Goal: Contribute content: Add original content to the website for others to see

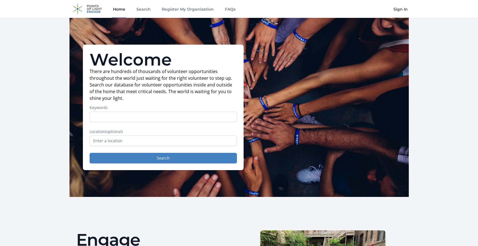
click at [403, 11] on link "Sign In" at bounding box center [400, 9] width 16 height 18
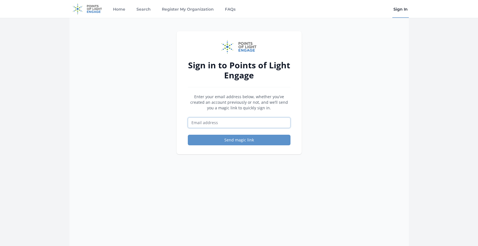
click at [231, 119] on input "Email address" at bounding box center [239, 123] width 103 height 11
type input "greta@northendfoodpantry.org"
click at [217, 137] on button "Send magic link" at bounding box center [239, 140] width 103 height 11
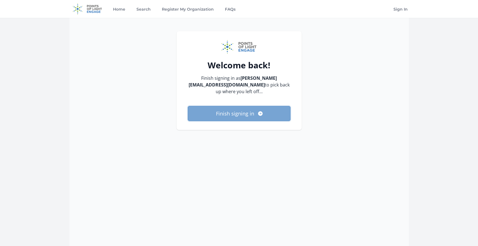
click at [237, 114] on button "Finish signing in" at bounding box center [239, 113] width 103 height 15
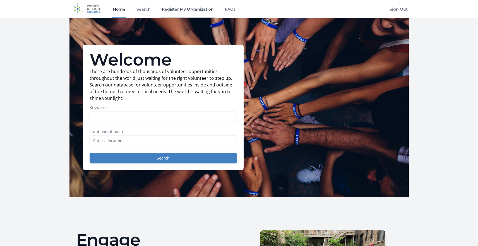
click at [182, 10] on link "Register My Organization" at bounding box center [188, 9] width 54 height 18
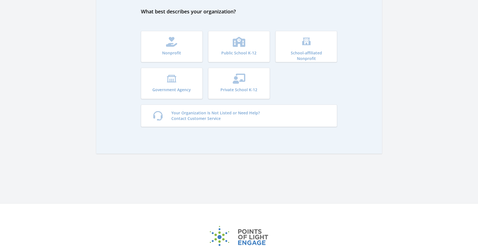
scroll to position [16, 0]
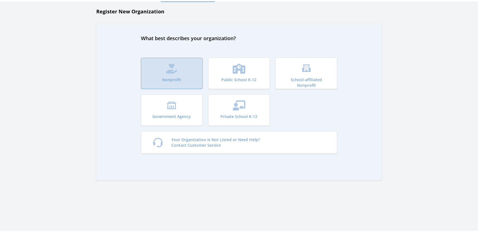
click at [169, 63] on button "Nonprofit" at bounding box center [172, 73] width 62 height 31
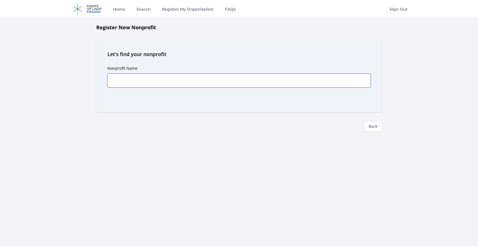
click at [202, 82] on input "Nonprofit Name" at bounding box center [239, 81] width 264 height 14
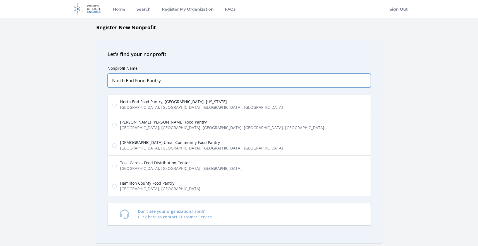
type input "North End Food Pantry"
click at [114, 105] on input "North End Food Pantry, Burlington, Vermont North Avenue, Burlington, VT, USA" at bounding box center [114, 105] width 4 height 4
radio input "true"
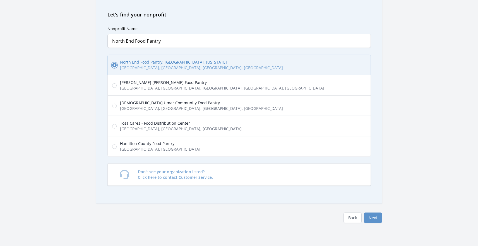
scroll to position [49, 0]
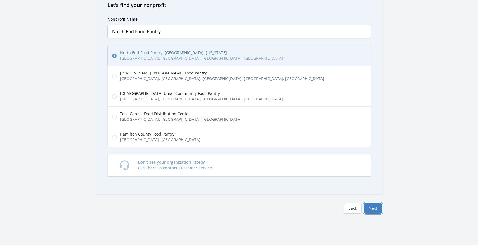
click at [375, 212] on button "Next" at bounding box center [373, 208] width 18 height 11
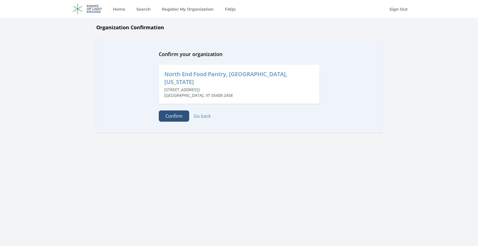
click at [169, 111] on button "Confirm" at bounding box center [174, 116] width 30 height 11
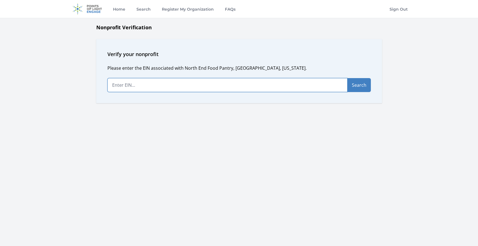
click at [179, 85] on input "text" at bounding box center [227, 85] width 240 height 14
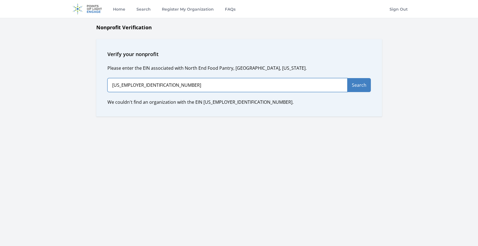
click at [118, 85] on input "[US_EMPLOYER_IDENTIFICATION_NUMBER]" at bounding box center [227, 85] width 240 height 14
click at [96, 90] on div "Verify your nonprofit Please enter the EIN associated with North End Food Pantr…" at bounding box center [239, 78] width 286 height 78
click at [118, 85] on input "[US_EMPLOYER_IDENTIFICATION_NUMBER]" at bounding box center [227, 85] width 240 height 14
click at [139, 85] on input "94-475120" at bounding box center [227, 85] width 240 height 14
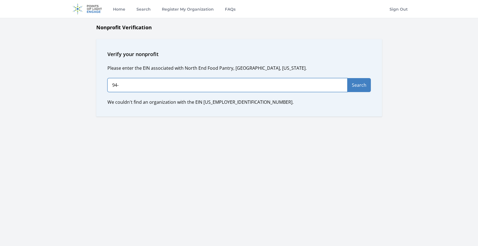
type input "9"
type input "[US_EMPLOYER_IDENTIFICATION_NUMBER]"
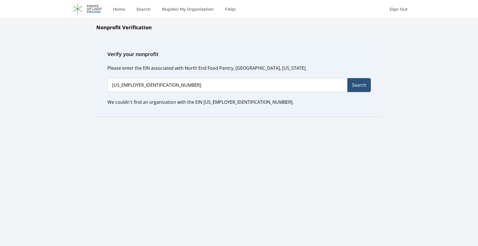
click at [357, 83] on button "Search" at bounding box center [359, 85] width 23 height 14
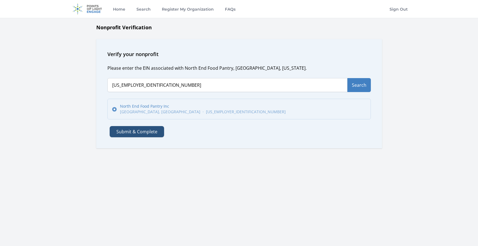
click at [119, 132] on button "Submit & Complete" at bounding box center [137, 131] width 54 height 11
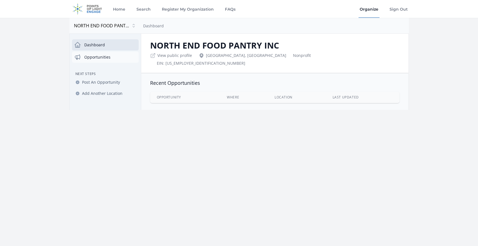
click at [100, 55] on link "Opportunities" at bounding box center [105, 57] width 67 height 11
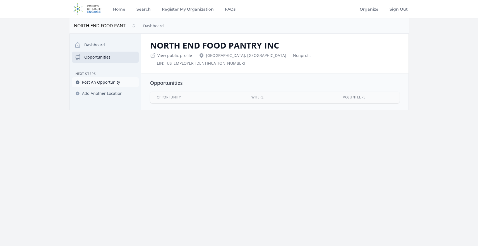
click at [93, 85] on span "Post An Opportunity" at bounding box center [101, 83] width 38 height 6
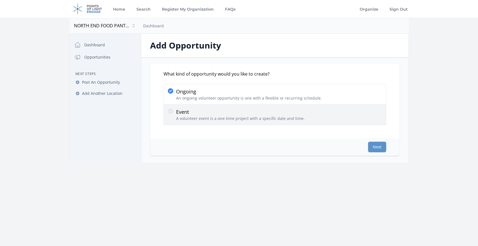
click at [173, 113] on icon at bounding box center [170, 111] width 7 height 7
click at [0, 0] on input "Event A volunteer event is a one-time project with a specific date and time." at bounding box center [0, 0] width 0 height 0
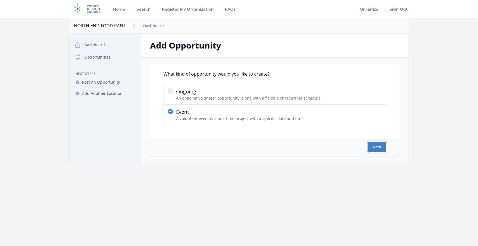
click at [374, 148] on button "Next" at bounding box center [377, 147] width 18 height 11
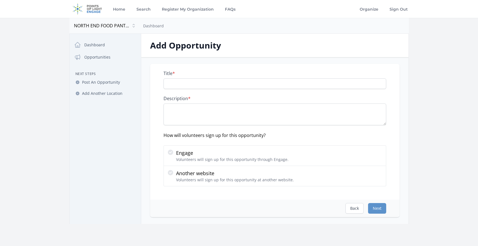
drag, startPoint x: 212, startPoint y: 91, endPoint x: 208, endPoint y: 87, distance: 5.5
click at [212, 91] on div "Title * Description * How will volunteers sign up for this opportunity? Engage …" at bounding box center [275, 129] width 223 height 116
click at [208, 87] on input "Title *" at bounding box center [275, 83] width 223 height 11
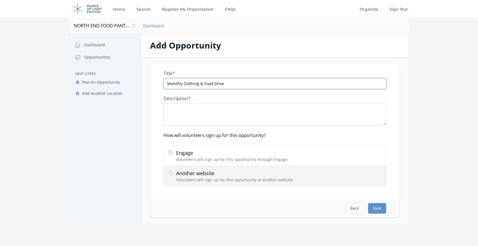
type input "Monthly Clothing & Food Drive"
click at [171, 174] on icon at bounding box center [170, 172] width 5 height 5
click at [0, 0] on input "Another website Volunteers will sign up for this opportunity at another website." at bounding box center [0, 0] width 0 height 0
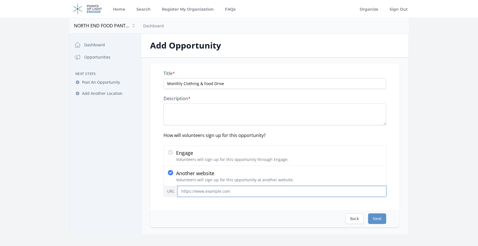
click at [189, 190] on input "URL" at bounding box center [282, 191] width 209 height 11
paste input "https://www.northendfoodpantry.org/food-shelf-volunteer"
type input "https://www.northendfoodpantry.org/food-shelf-volunteer"
click at [195, 117] on textarea "Description *" at bounding box center [275, 115] width 223 height 22
paste textarea "Help us receive and sort donated clothing during our community drives. Voluntee…"
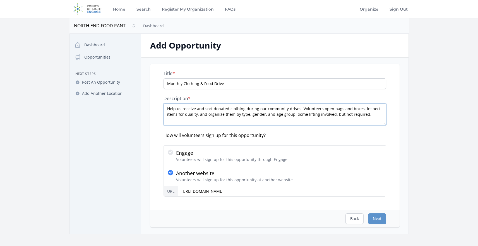
drag, startPoint x: 297, startPoint y: 110, endPoint x: 271, endPoint y: 110, distance: 26.0
click at [271, 110] on textarea "Help us receive and sort donated clothing during our community drives. Voluntee…" at bounding box center [275, 115] width 223 height 22
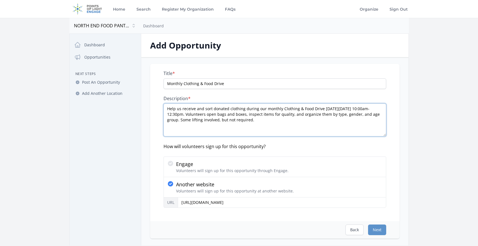
drag, startPoint x: 385, startPoint y: 123, endPoint x: 384, endPoint y: 134, distance: 11.1
click at [385, 134] on textarea "Help us receive and sort donated clothing during our monthly Clothing & Food Dr…" at bounding box center [275, 120] width 223 height 33
type textarea "Help us receive and sort donated clothing during our monthly Clothing & Food Dr…"
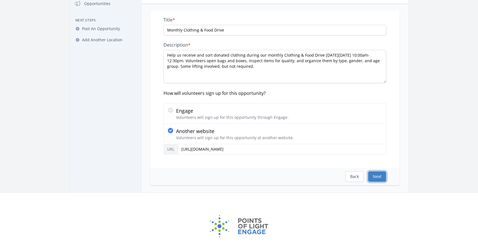
click at [379, 176] on button "Next" at bounding box center [377, 176] width 18 height 11
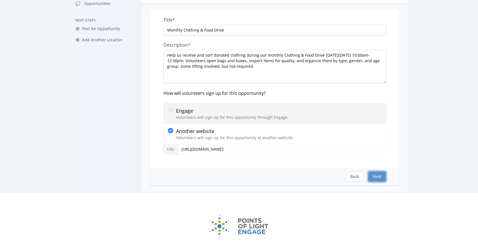
scroll to position [0, 0]
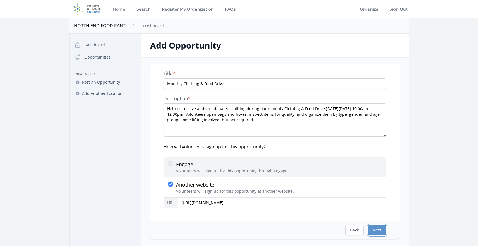
select select "US/Eastern"
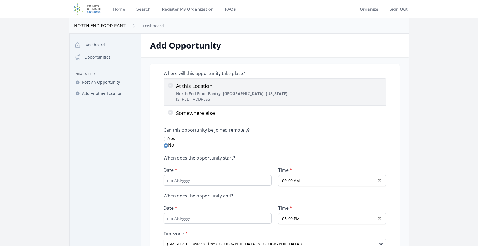
click at [198, 83] on p "At this Location" at bounding box center [231, 86] width 111 height 8
click at [0, 0] on input "At this Location North End Food Pantry, Burlington, Vermont 1416 North Ave, Bur…" at bounding box center [0, 0] width 0 height 0
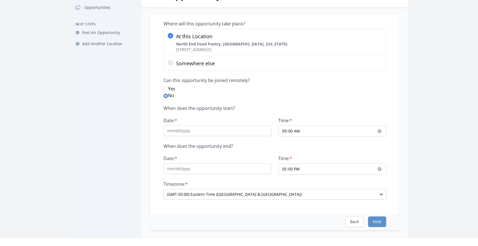
scroll to position [54, 0]
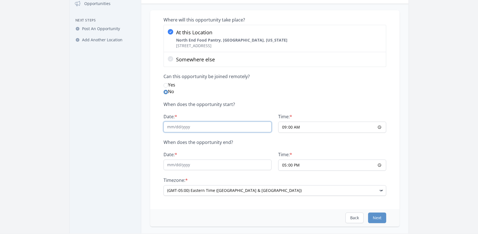
click at [171, 130] on input "Date: *" at bounding box center [218, 127] width 108 height 11
type input "10/26/2025"
click at [282, 127] on input "09:00" at bounding box center [332, 127] width 108 height 11
type input "10:00"
click at [173, 163] on input "Date: *" at bounding box center [218, 165] width 108 height 11
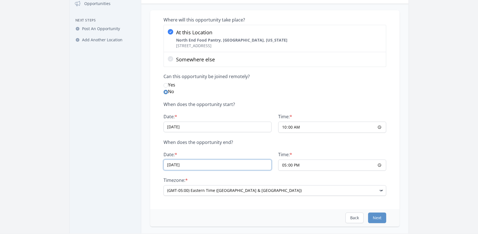
type input "10/26/2025"
click at [279, 163] on input "17:00" at bounding box center [332, 165] width 108 height 11
type input "12:30"
click at [152, 181] on div "Where will this opportunity take place? At this Location North End Food Pantry,…" at bounding box center [275, 109] width 250 height 199
click at [378, 218] on button "Next" at bounding box center [377, 218] width 18 height 11
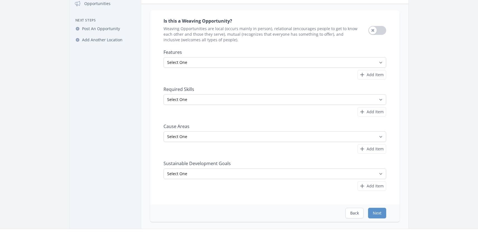
scroll to position [0, 0]
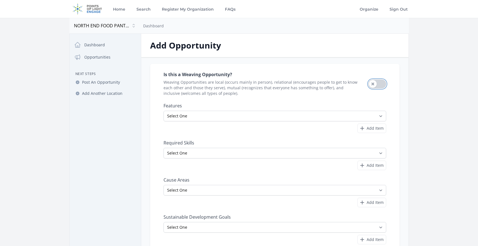
click at [373, 85] on button "Use setting" at bounding box center [377, 84] width 18 height 9
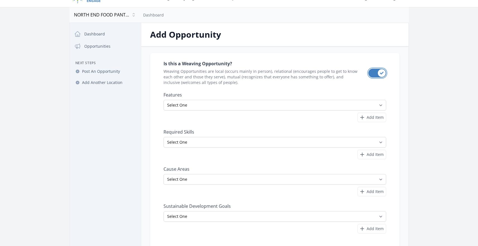
scroll to position [27, 0]
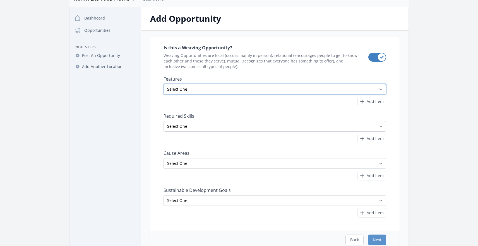
select select "All Ages"
click option "All Ages" at bounding box center [0, 0] width 0 height 0
click at [370, 100] on span "Add Item" at bounding box center [375, 102] width 17 height 6
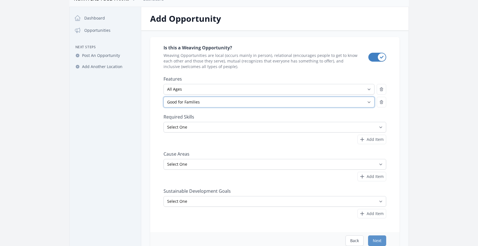
click option "Good for Families" at bounding box center [0, 0] width 0 height 0
click at [327, 111] on div "Is this a Weaving Opportunity? Weaving Opportunities are local (occurs mainly i…" at bounding box center [275, 131] width 223 height 175
click at [148, 116] on div "Is this a Weaving Opportunity? Weaving Opportunities are local (occurs mainly i…" at bounding box center [274, 143] width 267 height 213
select select "Good for Groups"
click option "Good for Groups" at bounding box center [0, 0] width 0 height 0
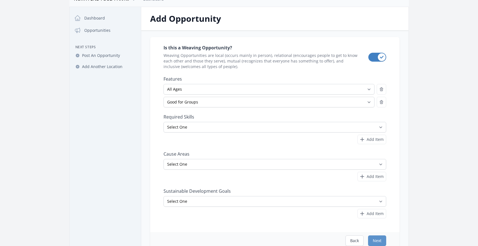
click at [151, 108] on div "Is this a Weaving Opportunity? Weaving Opportunities are local (occurs mainly i…" at bounding box center [275, 134] width 250 height 195
click at [154, 112] on div "Is this a Weaving Opportunity? Weaving Opportunities are local (occurs mainly i…" at bounding box center [275, 134] width 250 height 195
click at [164, 122] on select "Select One Accounting Advocacy Administrative Arts Board Service Business Skill…" at bounding box center [275, 127] width 223 height 11
click at [145, 123] on div "Is this a Weaving Opportunity? Weaving Opportunities are local (occurs mainly i…" at bounding box center [274, 143] width 267 height 213
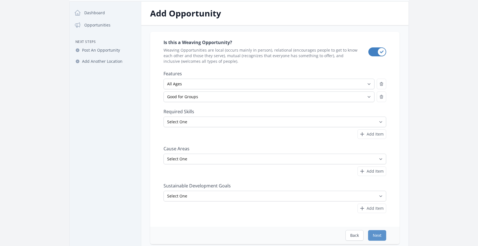
scroll to position [76, 0]
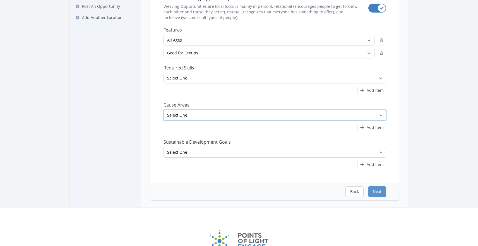
click at [164, 110] on select "Select One Adult Education Animals Arts & Culture Children & Youth Civil Rights…" at bounding box center [275, 115] width 223 height 11
select select "Health & Wellness"
click option "Health & Wellness" at bounding box center [0, 0] width 0 height 0
click at [364, 127] on icon "button" at bounding box center [362, 127] width 7 height 7
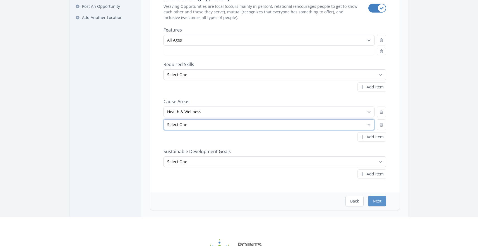
click at [164, 119] on select "Select One Adult Education Animals Arts & Culture Children & Youth Civil Rights…" at bounding box center [269, 124] width 211 height 11
click option "Food Insecurity" at bounding box center [0, 0] width 0 height 0
select select "Good for Groups"
select select "Food Insecurity"
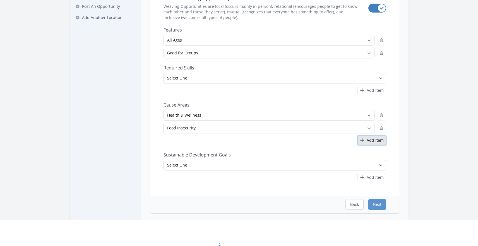
click at [372, 140] on span "Add Item" at bounding box center [375, 141] width 17 height 6
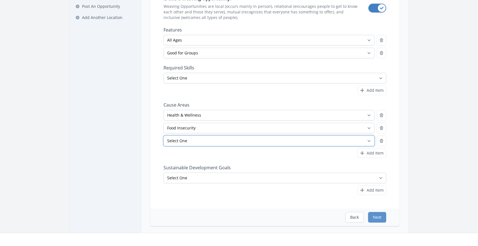
click at [164, 136] on select "Select One Adult Education Animals Arts & Culture Children & Youth Civil Rights…" at bounding box center [269, 141] width 211 height 11
select select "Community Strengthening"
click option "Community Strengthening" at bounding box center [0, 0] width 0 height 0
click at [370, 154] on span "Add Item" at bounding box center [375, 153] width 17 height 6
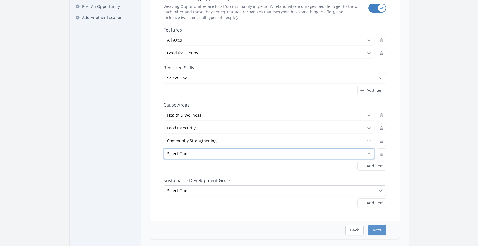
click at [164, 148] on select "Select One Adult Education Animals Arts & Culture Children & Youth Civil Rights…" at bounding box center [269, 153] width 211 height 11
select select "Children & Youth"
click option "Children & Youth" at bounding box center [0, 0] width 0 height 0
click at [366, 167] on button "Add Item" at bounding box center [372, 165] width 29 height 9
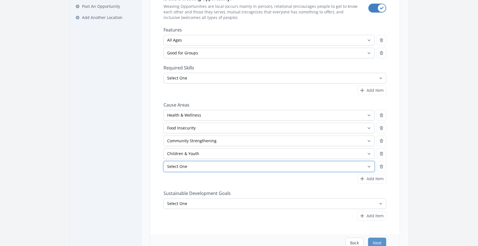
click at [164, 161] on select "Select One Adult Education Animals Arts & Culture Children & Youth Civil Rights…" at bounding box center [269, 166] width 211 height 11
select select "Family Services"
click option "Family Services" at bounding box center [0, 0] width 0 height 0
click at [368, 177] on span "Add Item" at bounding box center [375, 179] width 17 height 6
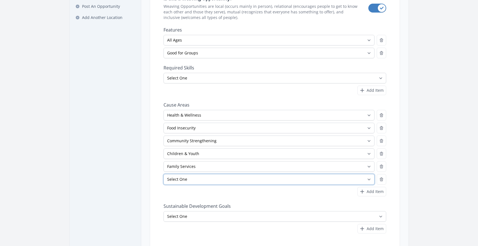
click at [164, 174] on select "Select One Adult Education Animals Arts & Culture Children & Youth Civil Rights…" at bounding box center [269, 179] width 211 height 11
select select "Homelessness"
click option "Homelessness" at bounding box center [0, 0] width 0 height 0
click at [363, 194] on icon "button" at bounding box center [362, 191] width 7 height 7
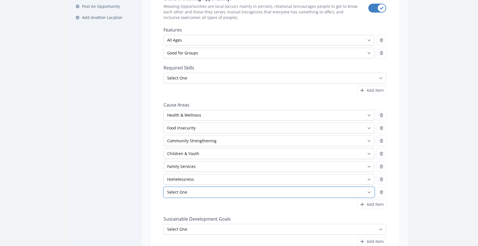
click at [164, 187] on select "Select One Adult Education Animals Arts & Culture Children & Youth Civil Rights…" at bounding box center [269, 192] width 211 height 11
select select "Hunger"
click option "Hunger" at bounding box center [0, 0] width 0 height 0
click at [360, 208] on icon "button" at bounding box center [362, 204] width 7 height 7
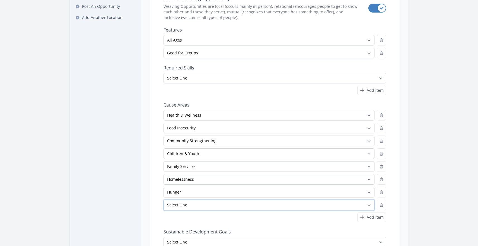
click at [164, 200] on select "Select One Adult Education Animals Arts & Culture Children & Youth Civil Rights…" at bounding box center [269, 205] width 211 height 11
select select "Poverty"
click option "Poverty" at bounding box center [0, 0] width 0 height 0
click at [136, 171] on nav "Dashboard Opportunities Next Steps Post An Opportunity Add Another Location" at bounding box center [105, 127] width 71 height 329
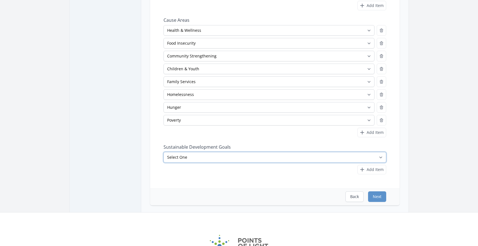
click at [164, 152] on select "Select One No Poverty Zero Hunger Good Health and Well-Being Quality Education …" at bounding box center [275, 157] width 223 height 11
select select "No Poverty"
click option "No Poverty" at bounding box center [0, 0] width 0 height 0
click at [380, 167] on span "Add Item" at bounding box center [375, 170] width 17 height 6
select select
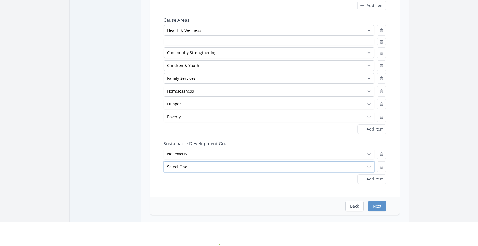
click at [164, 162] on select "Select One No Poverty Zero Hunger Good Health and Well-Being Quality Education …" at bounding box center [269, 167] width 211 height 11
select select "Zero Hunger"
click option "Zero Hunger" at bounding box center [0, 0] width 0 height 0
select select "Food Insecurity"
select select "Zero Hunger"
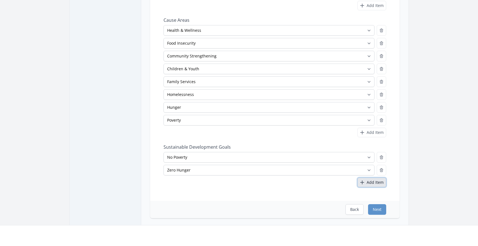
click at [367, 182] on span "Add Item" at bounding box center [375, 183] width 17 height 6
select select
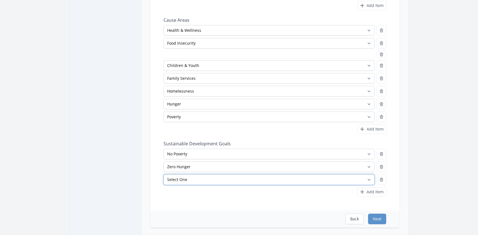
click at [164, 174] on select "Select One No Poverty Zero Hunger Good Health and Well-Being Quality Education …" at bounding box center [269, 179] width 211 height 11
select select "Good Health and Well-Being"
click option "Good Health and Well-Being" at bounding box center [0, 0] width 0 height 0
select select "Community Strengthening"
select select "Good Health and Well-Being"
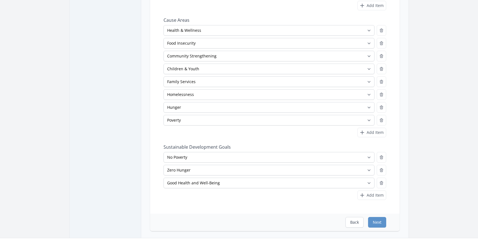
click at [149, 143] on div "Is this a Weaving Opportunity? Weaving Opportunities are local (occurs mainly i…" at bounding box center [274, 67] width 267 height 328
click at [378, 221] on button "Next" at bounding box center [377, 222] width 18 height 11
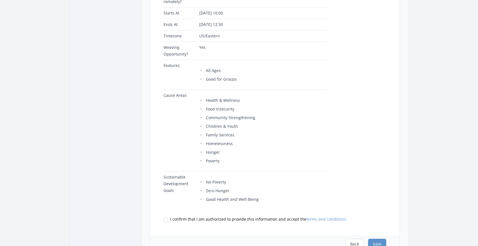
scroll to position [214, 0]
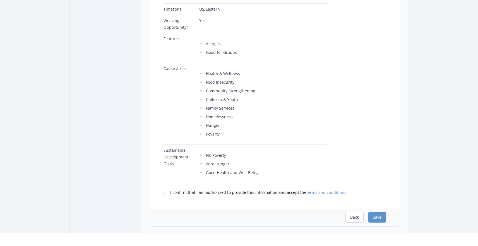
click at [169, 193] on label "I confirm that I am authorized to provide this information and accept the terms…" at bounding box center [275, 193] width 223 height 6
click at [168, 193] on input "I confirm that I am authorized to provide this information and accept the terms…" at bounding box center [166, 193] width 4 height 4
checkbox input "true"
click at [376, 220] on button "Save" at bounding box center [377, 217] width 18 height 11
